Goal: Transaction & Acquisition: Book appointment/travel/reservation

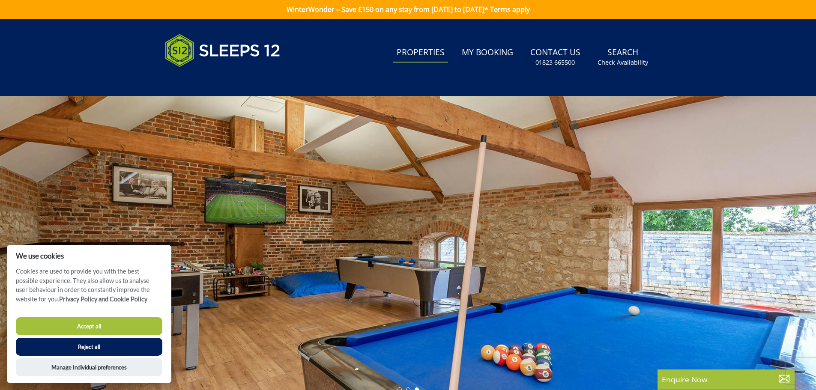
click at [415, 58] on link "Properties" at bounding box center [420, 52] width 55 height 19
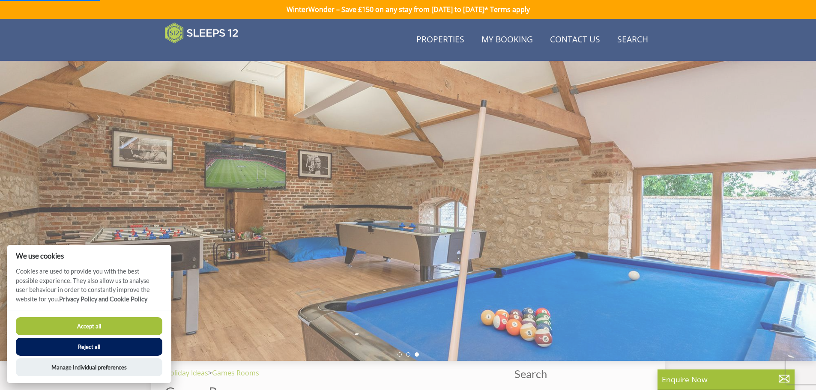
scroll to position [179, 0]
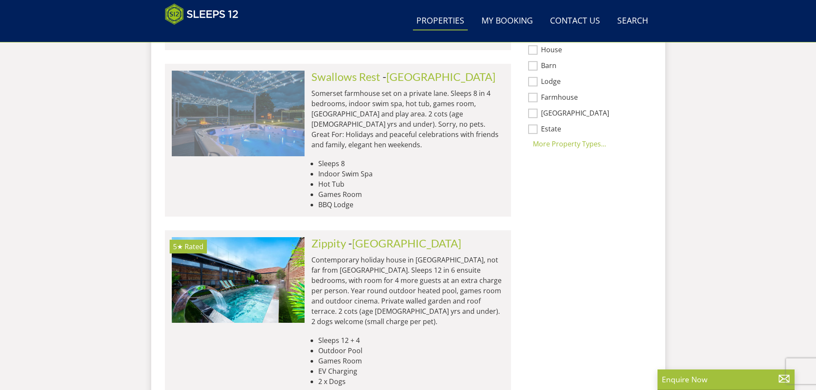
scroll to position [0, 266]
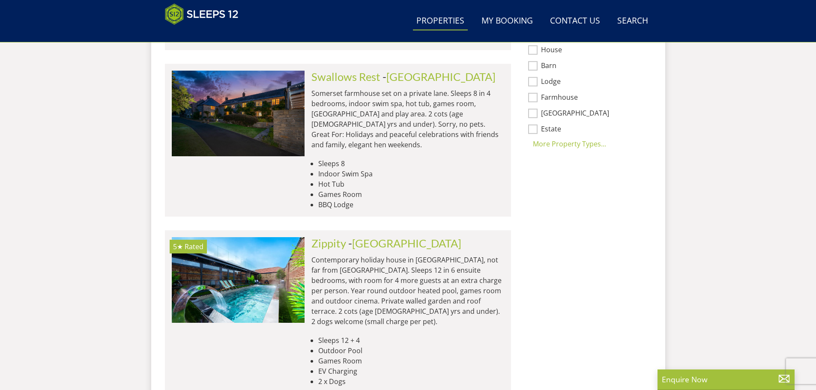
click at [302, 153] on div "Swallows Rest Check Availability More Info" at bounding box center [238, 140] width 133 height 139
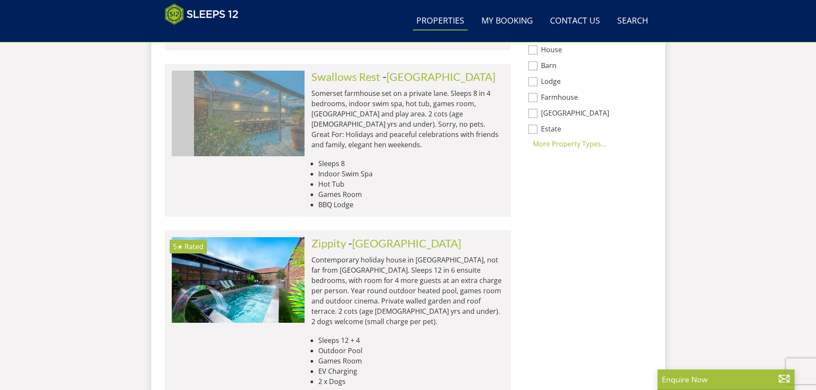
scroll to position [0, 665]
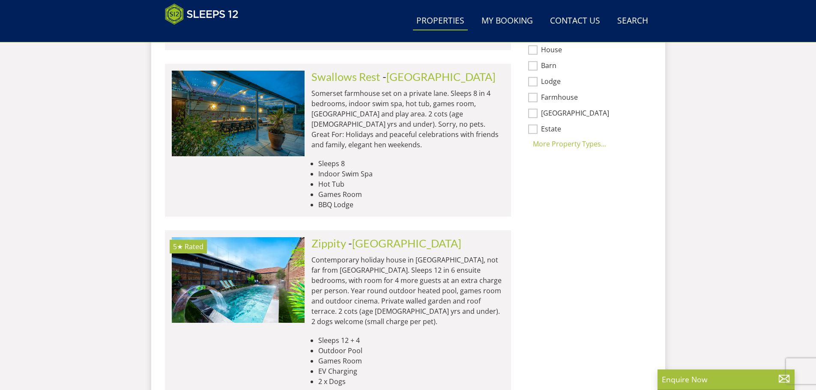
click at [169, 152] on li "Swallows Rest Check Availability More Info [GEOGRAPHIC_DATA] - [GEOGRAPHIC_DATA…" at bounding box center [338, 140] width 346 height 153
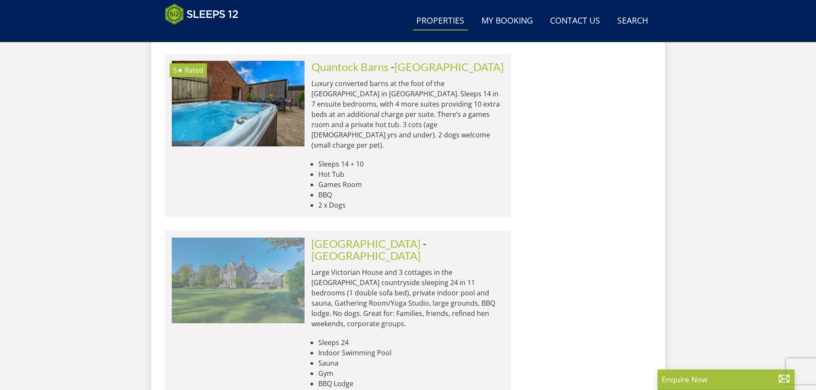
scroll to position [2245, 0]
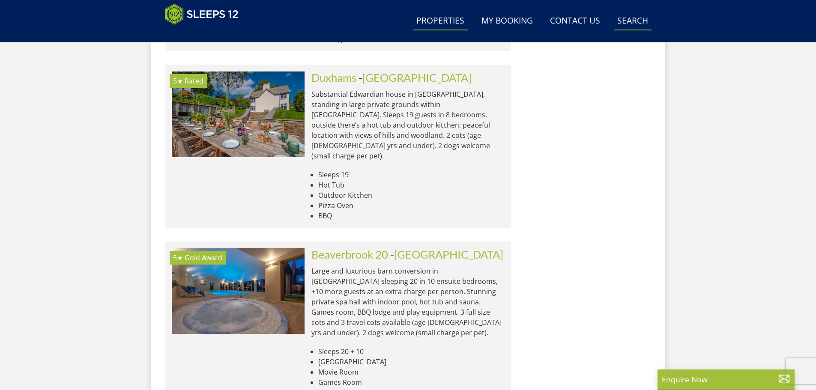
click at [638, 23] on link "Search Check Availability" at bounding box center [633, 21] width 38 height 19
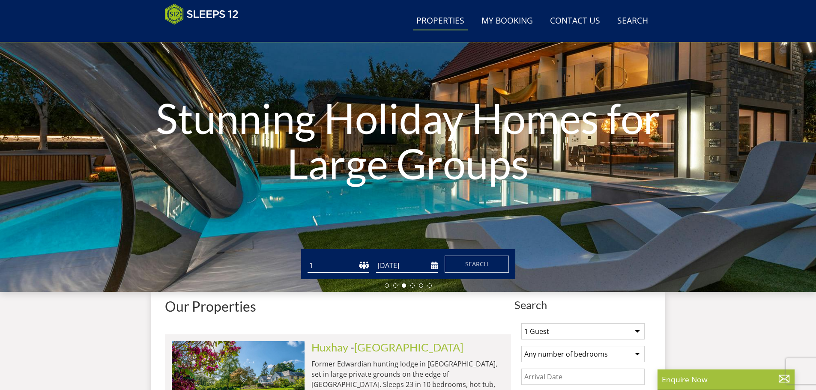
scroll to position [179, 0]
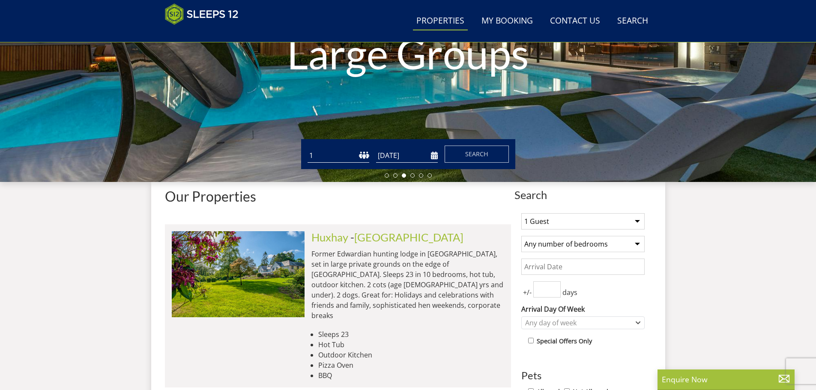
click at [412, 154] on input "[DATE]" at bounding box center [407, 156] width 62 height 14
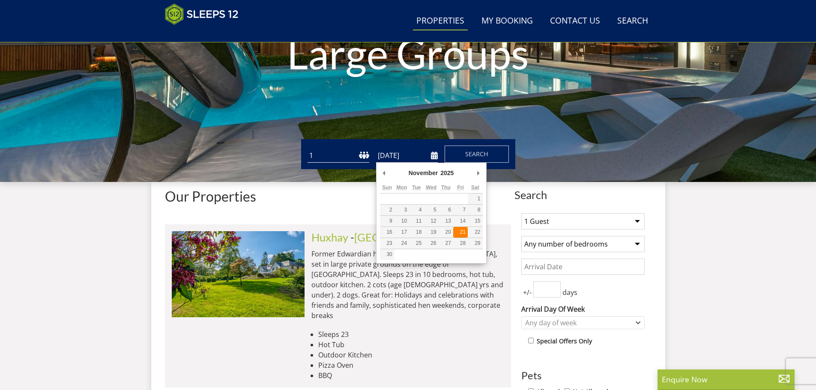
type input "[DATE]"
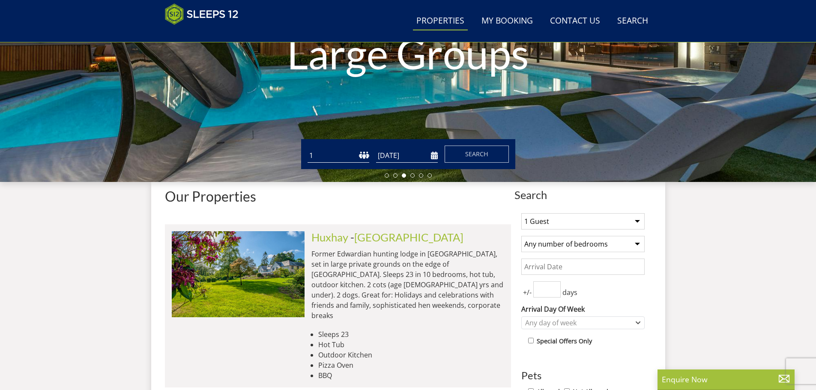
click at [365, 159] on select "1 2 3 4 5 6 7 8 9 10 11 12 13 14 15 16 17 18 19 20 21 22 23 24 25 26 27 28 29 3…" at bounding box center [338, 156] width 62 height 14
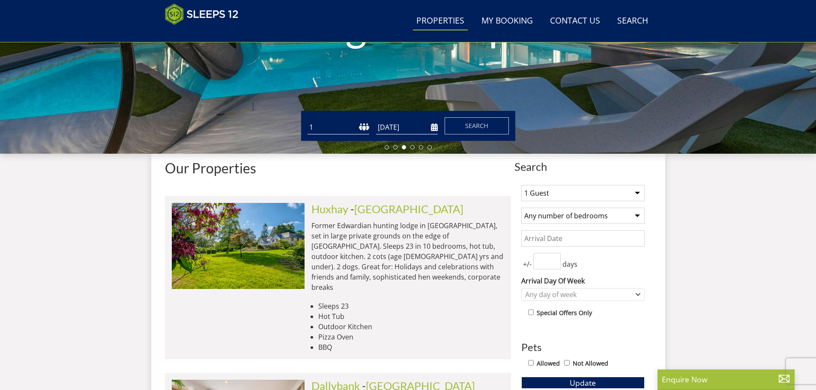
scroll to position [222, 0]
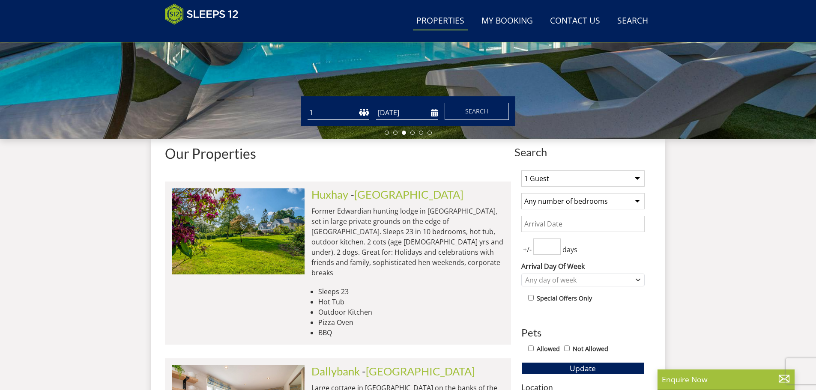
drag, startPoint x: 357, startPoint y: 111, endPoint x: 354, endPoint y: 117, distance: 6.9
click at [357, 111] on select "1 2 3 4 5 6 7 8 9 10 11 12 13 14 15 16 17 18 19 20 21 22 23 24 25 26 27 28 29 3…" at bounding box center [338, 113] width 62 height 14
select select "9"
click at [307, 106] on select "1 2 3 4 5 6 7 8 9 10 11 12 13 14 15 16 17 18 19 20 21 22 23 24 25 26 27 28 29 3…" at bounding box center [338, 113] width 62 height 14
click at [469, 107] on span "Search" at bounding box center [476, 111] width 23 height 8
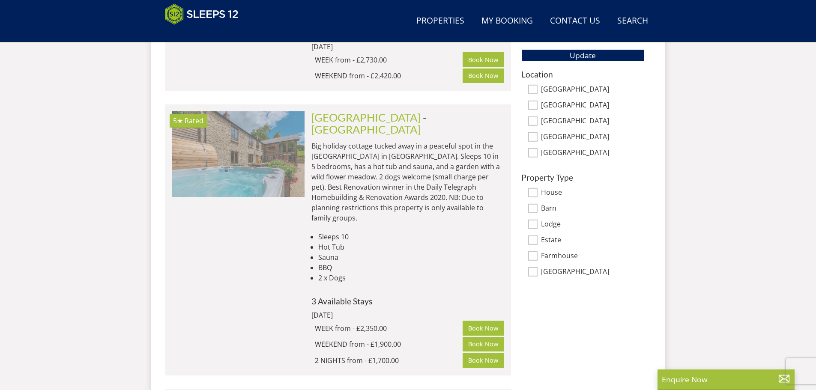
scroll to position [534, 0]
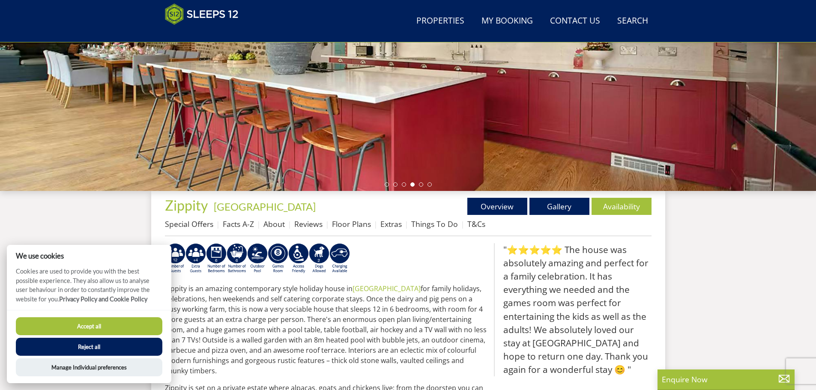
scroll to position [179, 0]
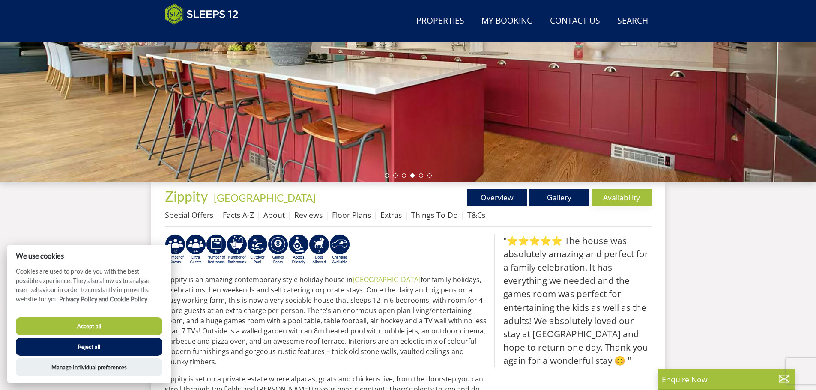
click at [614, 193] on link "Availability" at bounding box center [621, 197] width 60 height 17
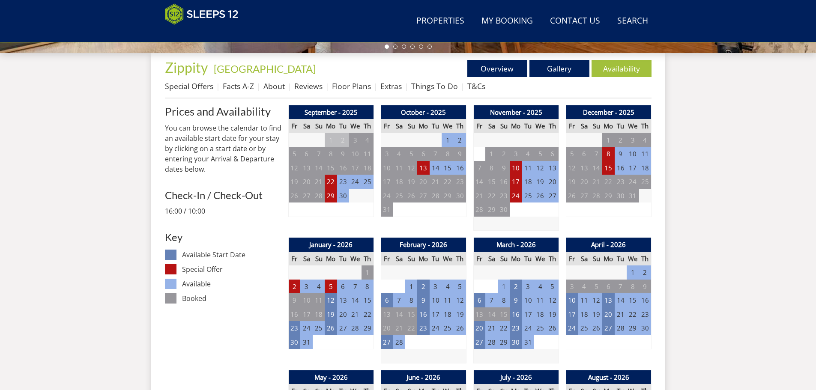
scroll to position [321, 0]
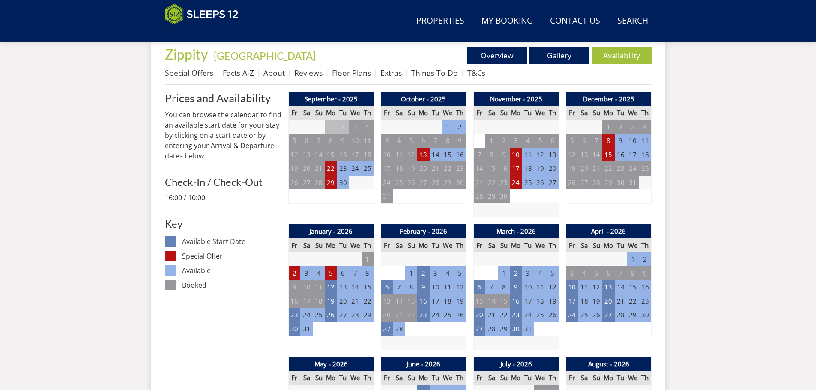
click at [548, 170] on td "20" at bounding box center [552, 168] width 12 height 14
click at [483, 182] on td "21" at bounding box center [479, 183] width 12 height 14
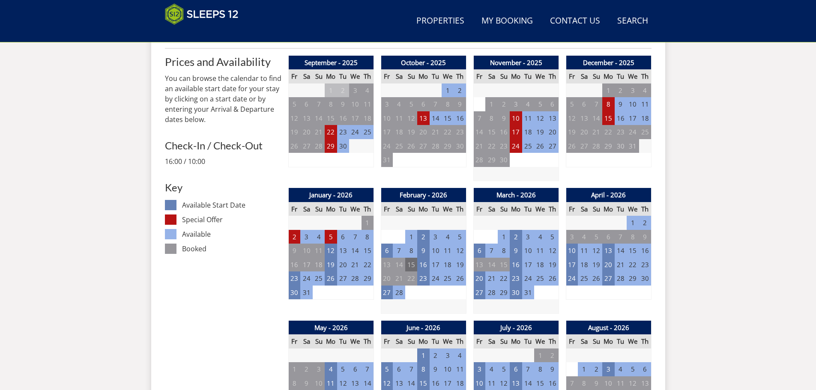
scroll to position [358, 0]
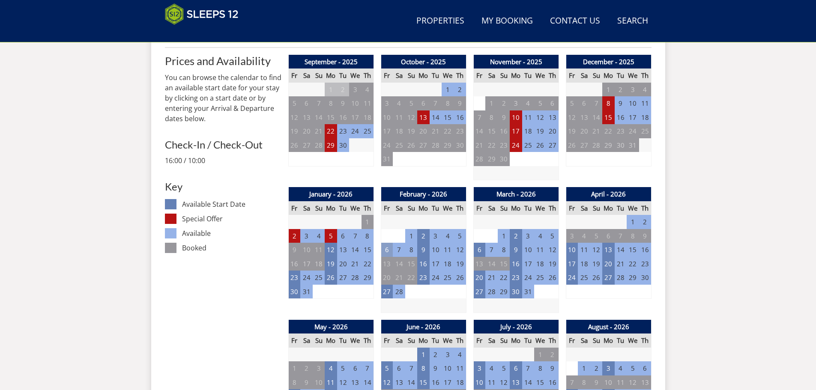
click at [387, 251] on td "6" at bounding box center [387, 250] width 12 height 14
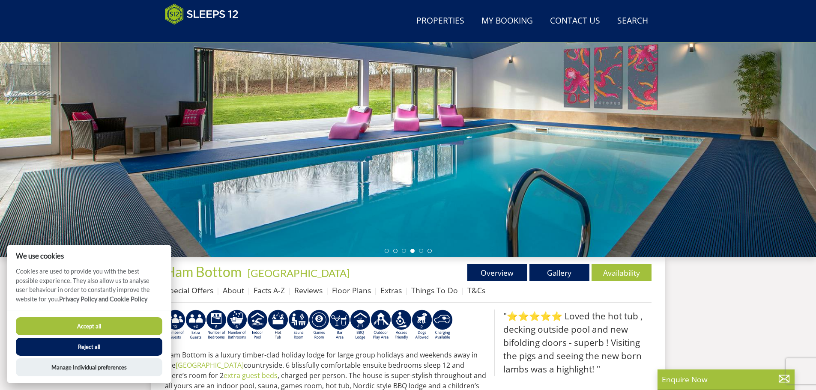
scroll to position [93, 0]
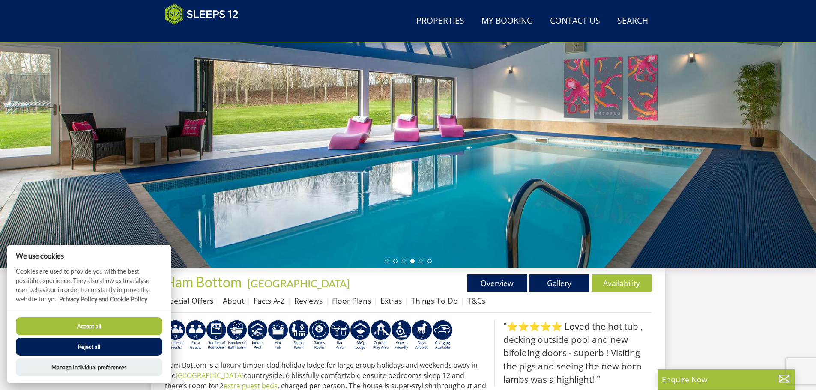
drag, startPoint x: 576, startPoint y: 181, endPoint x: 470, endPoint y: 181, distance: 106.6
click at [481, 181] on div at bounding box center [408, 118] width 816 height 300
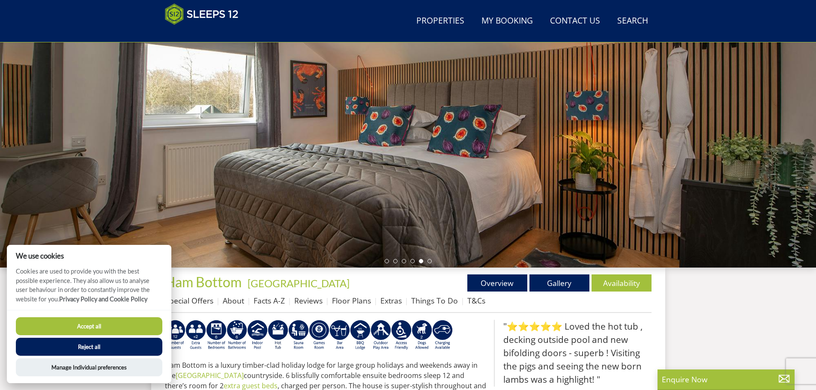
drag, startPoint x: 507, startPoint y: 193, endPoint x: 417, endPoint y: 181, distance: 91.1
click at [450, 182] on div at bounding box center [408, 118] width 816 height 300
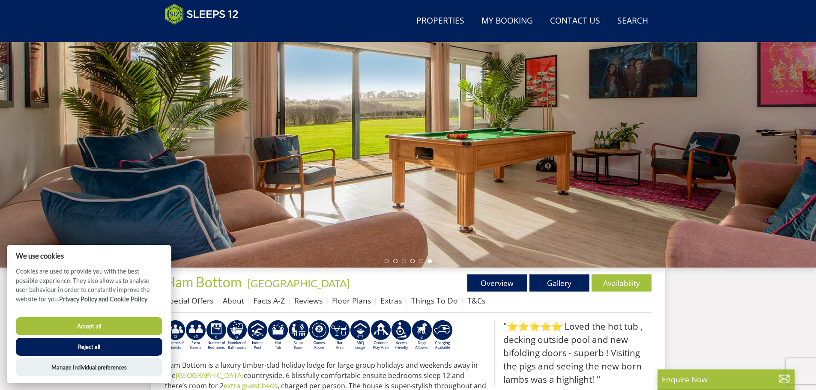
drag, startPoint x: 560, startPoint y: 156, endPoint x: 406, endPoint y: 123, distance: 157.1
click at [424, 128] on div at bounding box center [408, 118] width 816 height 300
